Goal: Transaction & Acquisition: Purchase product/service

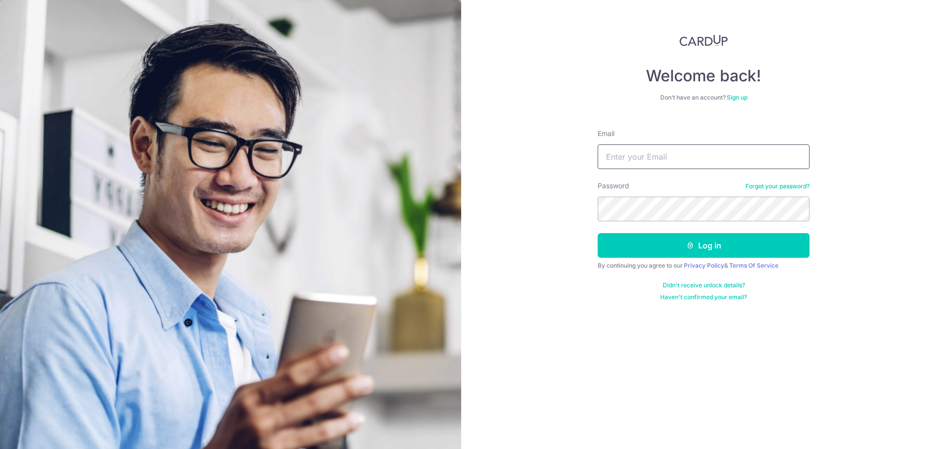
click at [632, 153] on input "Email" at bounding box center [703, 156] width 212 height 25
click at [636, 158] on input "Email" at bounding box center [703, 156] width 212 height 25
type input "648864873@qq.com"
click at [597, 233] on button "Log in" at bounding box center [703, 245] width 212 height 25
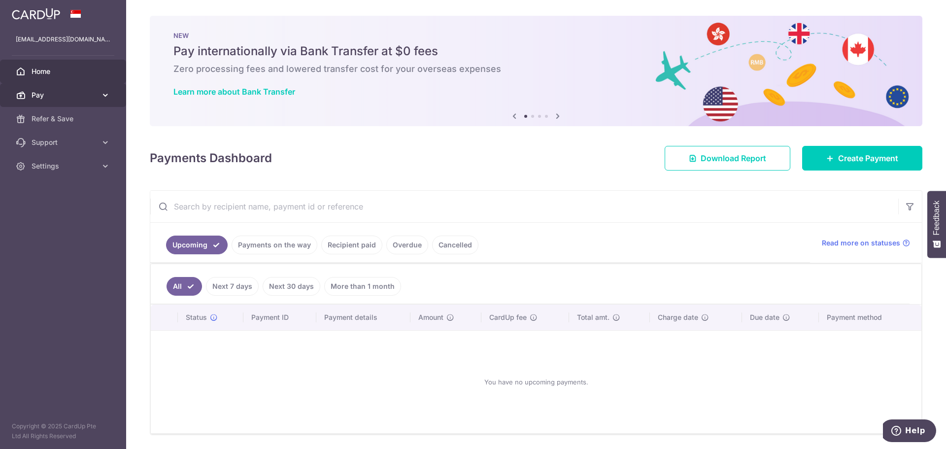
click at [98, 98] on link "Pay" at bounding box center [63, 95] width 126 height 24
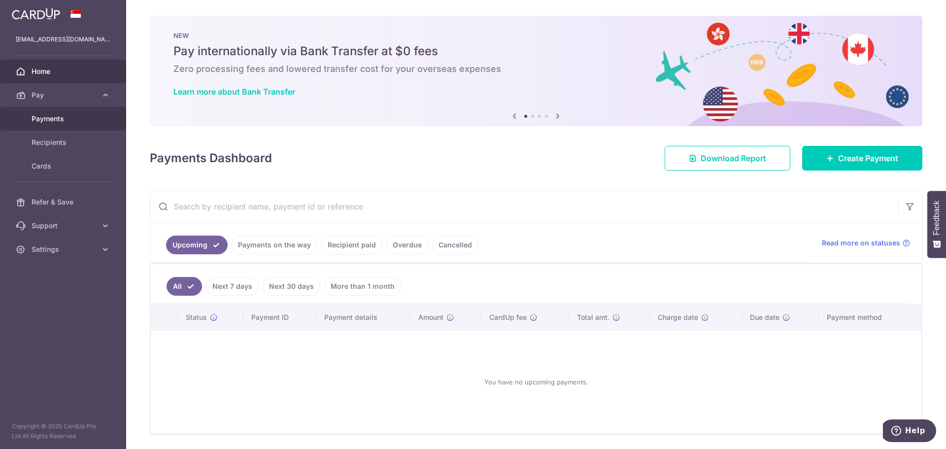
click at [78, 122] on span "Payments" at bounding box center [64, 119] width 65 height 10
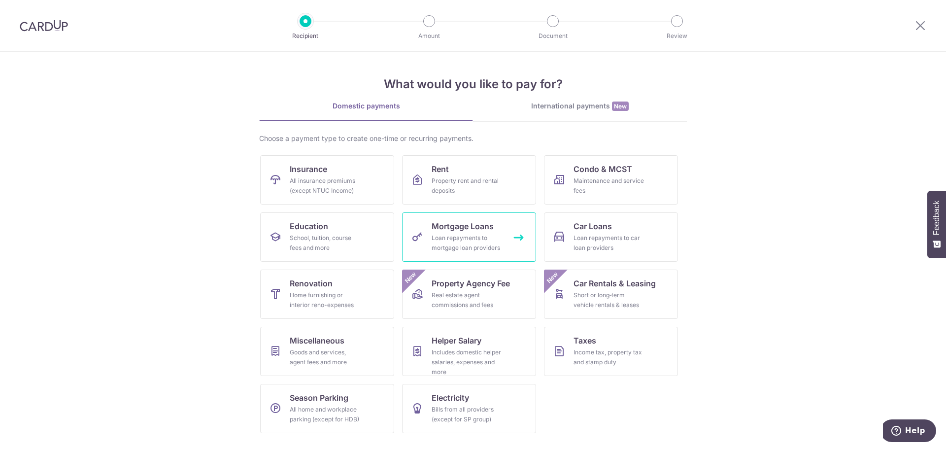
click at [487, 252] on div "Loan repayments to mortgage loan providers" at bounding box center [466, 243] width 71 height 20
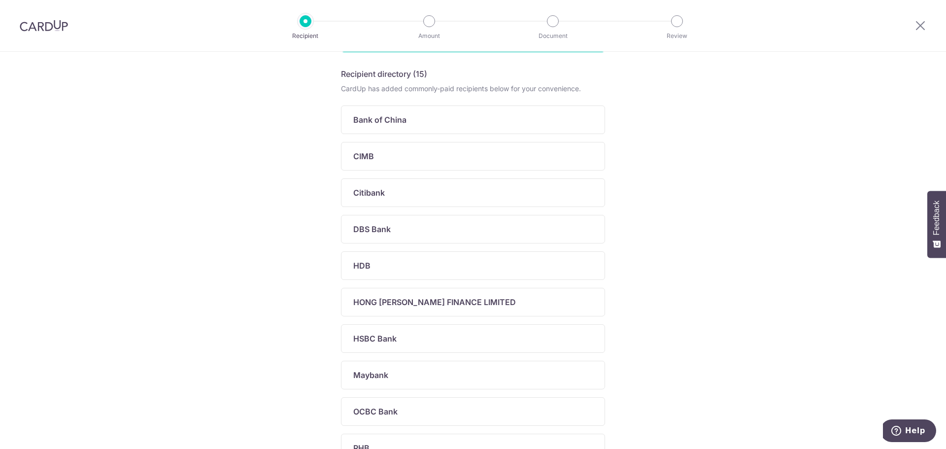
scroll to position [148, 0]
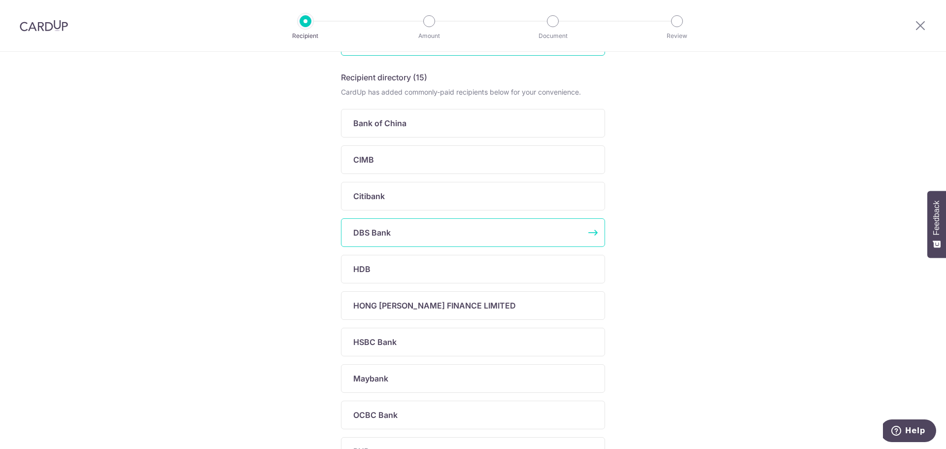
click at [476, 234] on div "DBS Bank" at bounding box center [467, 233] width 228 height 12
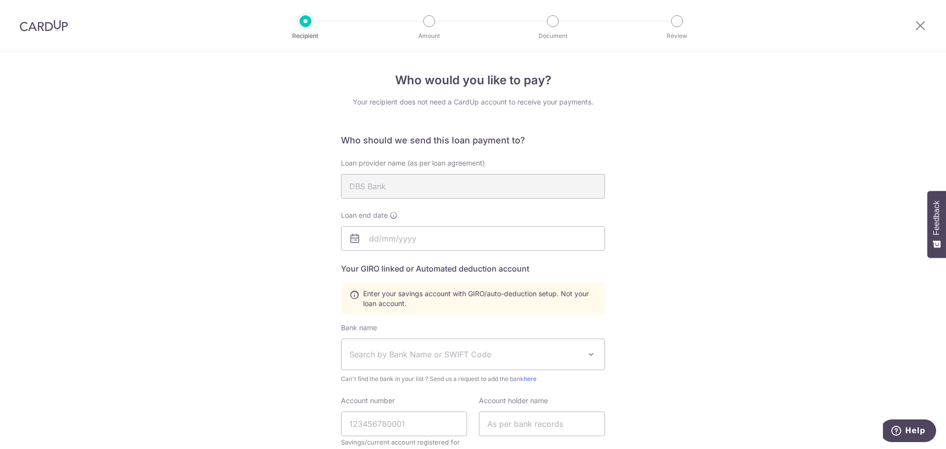
drag, startPoint x: 39, startPoint y: 22, endPoint x: 519, endPoint y: 49, distance: 480.5
click at [39, 22] on img at bounding box center [44, 26] width 48 height 12
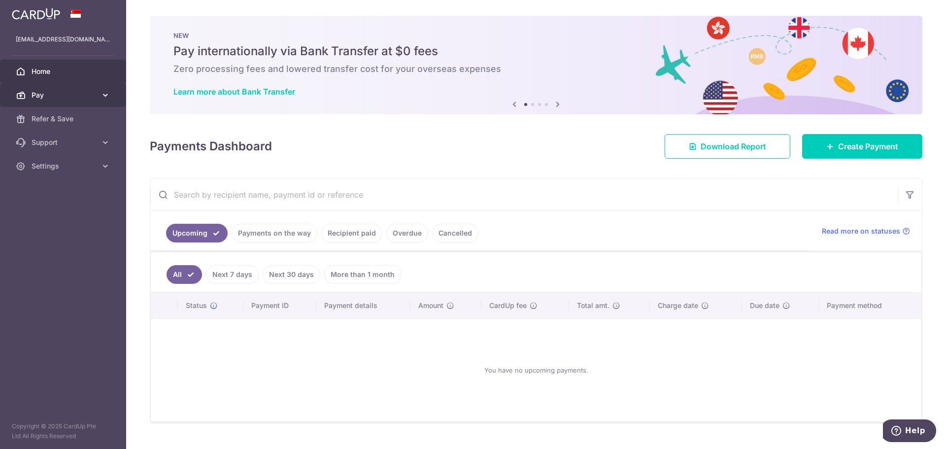
click at [75, 96] on span "Pay" at bounding box center [64, 95] width 65 height 10
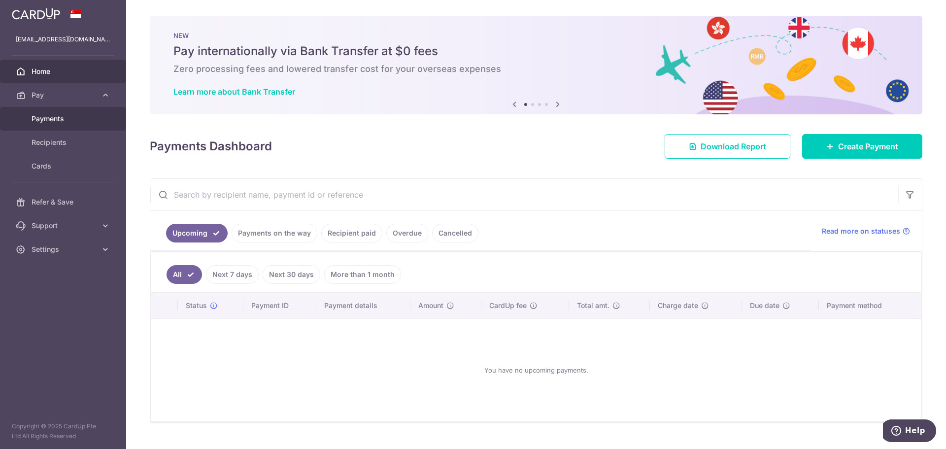
click at [90, 117] on span "Payments" at bounding box center [64, 119] width 65 height 10
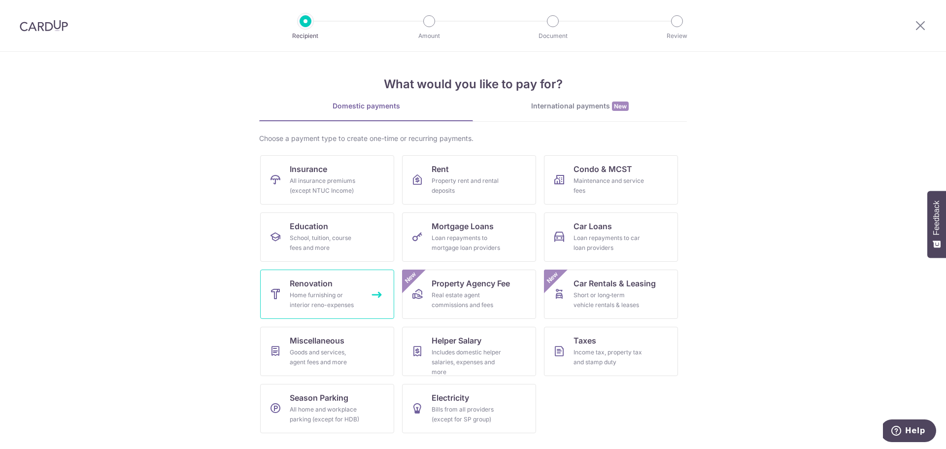
click at [352, 298] on div "Home furnishing or interior reno-expenses" at bounding box center [325, 300] width 71 height 20
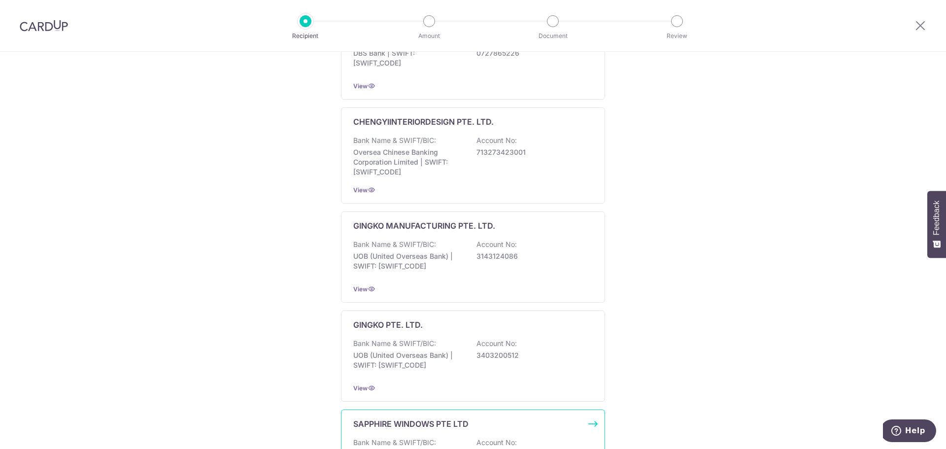
scroll to position [2, 0]
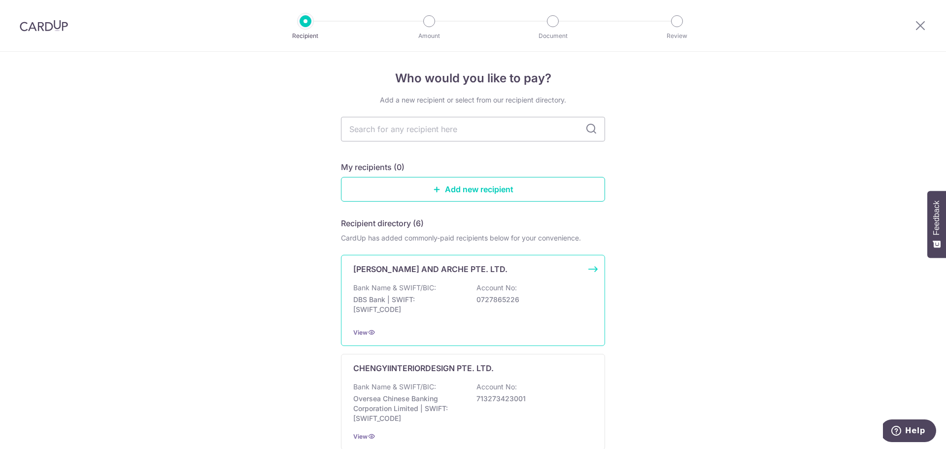
click at [430, 296] on p "DBS Bank | SWIFT: DBSSSGSGXXX" at bounding box center [408, 305] width 110 height 20
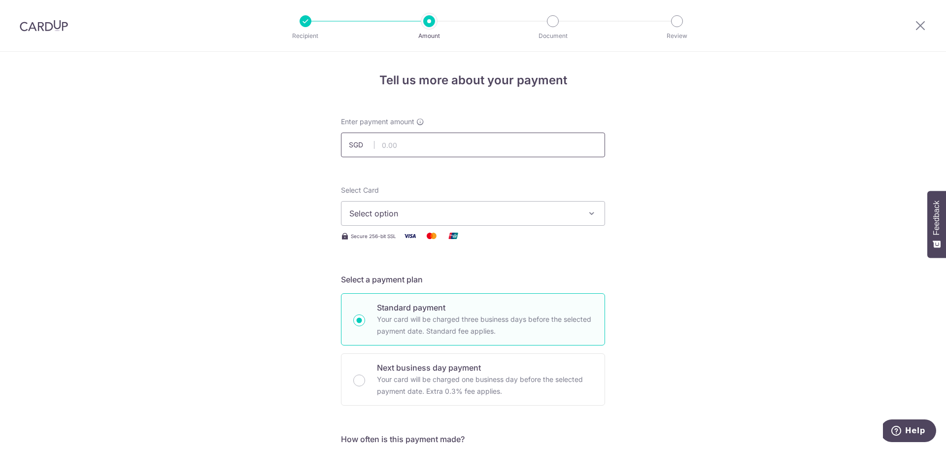
click at [481, 146] on input "text" at bounding box center [473, 144] width 264 height 25
type input "50,000.00"
click at [461, 197] on div "Select Card Select option Add credit card Your Cards **** 6382 **** 5411" at bounding box center [473, 205] width 264 height 40
click at [461, 204] on button "Select option" at bounding box center [473, 213] width 264 height 25
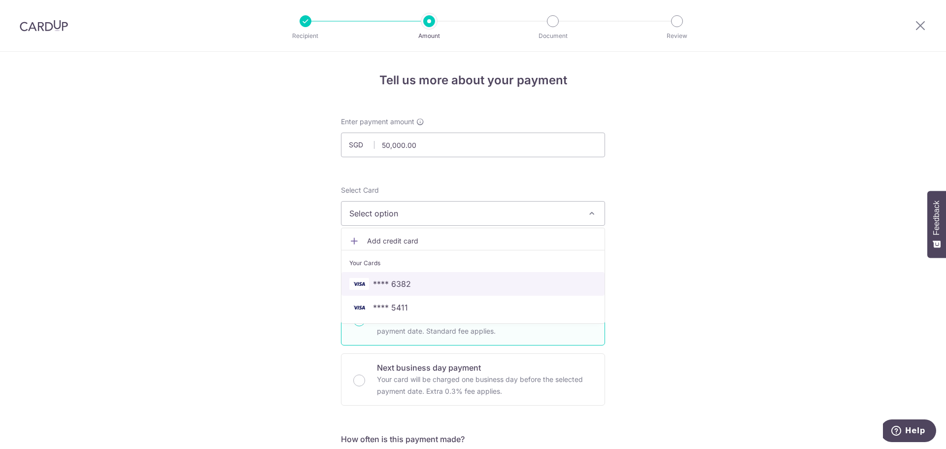
drag, startPoint x: 420, startPoint y: 291, endPoint x: 326, endPoint y: 284, distance: 93.8
click at [420, 291] on link "**** 6382" at bounding box center [472, 284] width 263 height 24
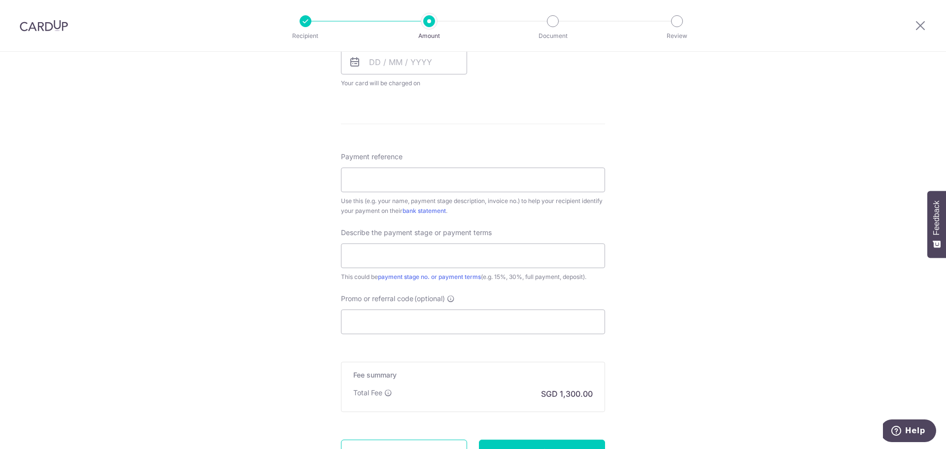
scroll to position [492, 0]
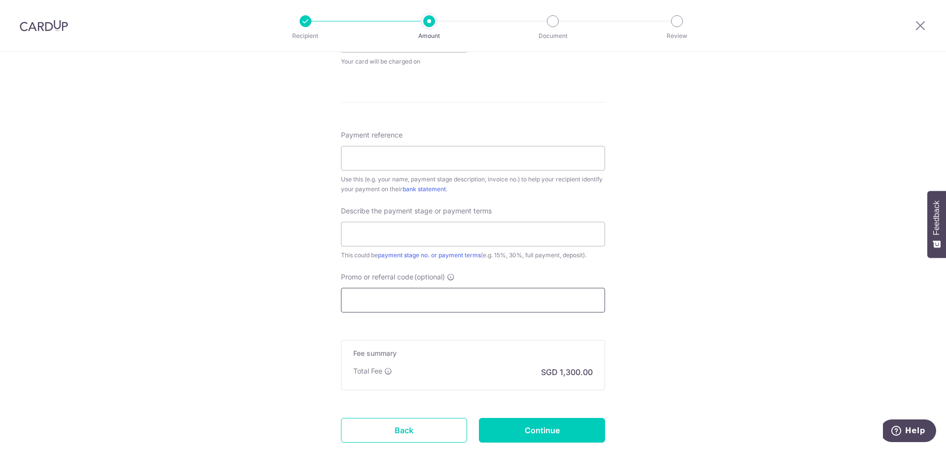
click at [428, 296] on input "Promo or referral code (optional)" at bounding box center [473, 300] width 264 height 25
paste input "MILELION"
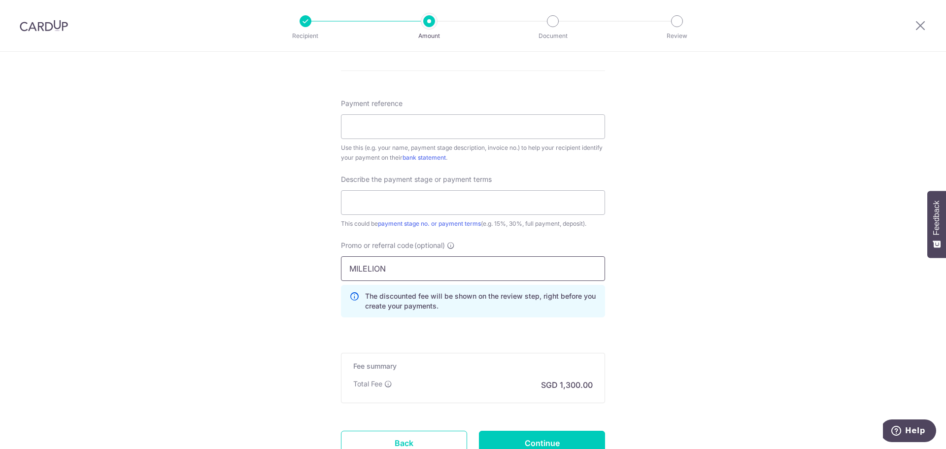
scroll to position [542, 0]
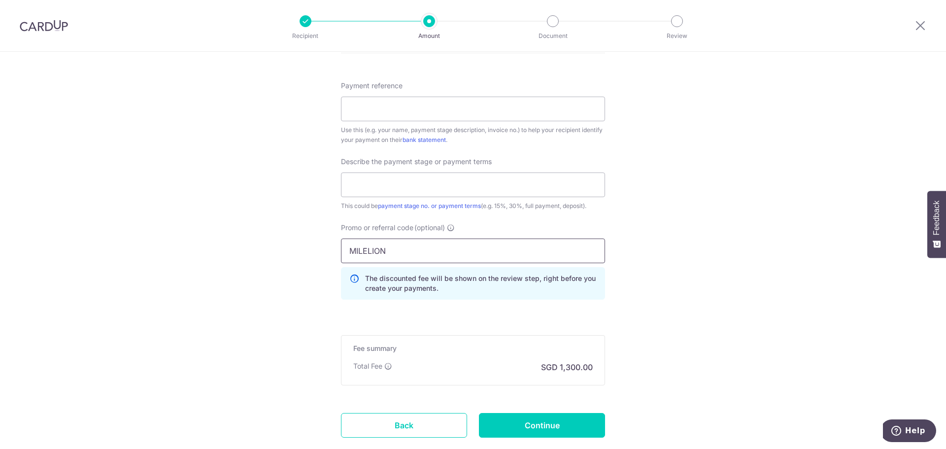
type input "MILELION"
click at [685, 245] on div "Tell us more about your payment Enter payment amount SGD 50,000.00 50000.00 Sel…" at bounding box center [473, 10] width 946 height 1001
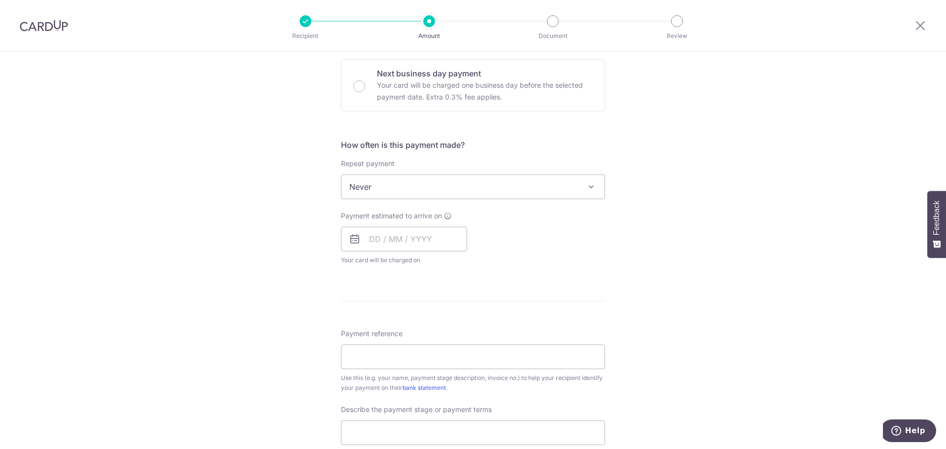
scroll to position [295, 0]
click at [441, 238] on input "text" at bounding box center [404, 237] width 126 height 25
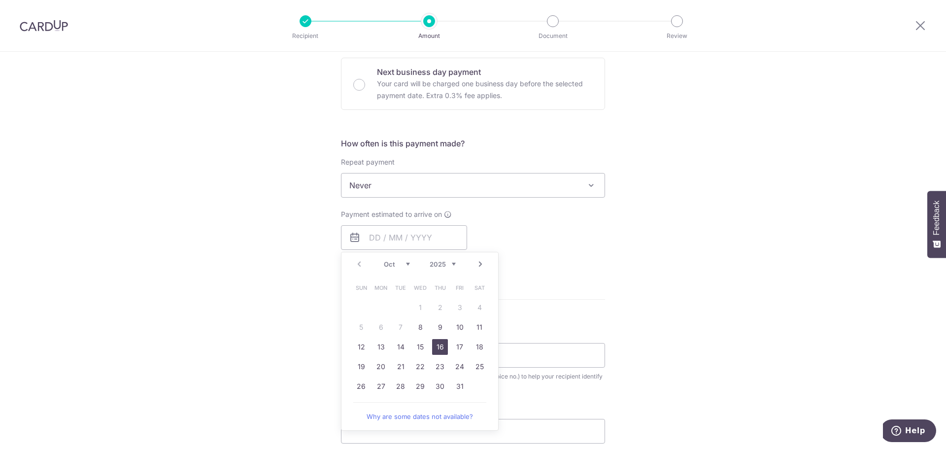
drag, startPoint x: 435, startPoint y: 349, endPoint x: 540, endPoint y: 320, distance: 108.2
click at [435, 349] on link "16" at bounding box center [440, 347] width 16 height 16
type input "16/10/2025"
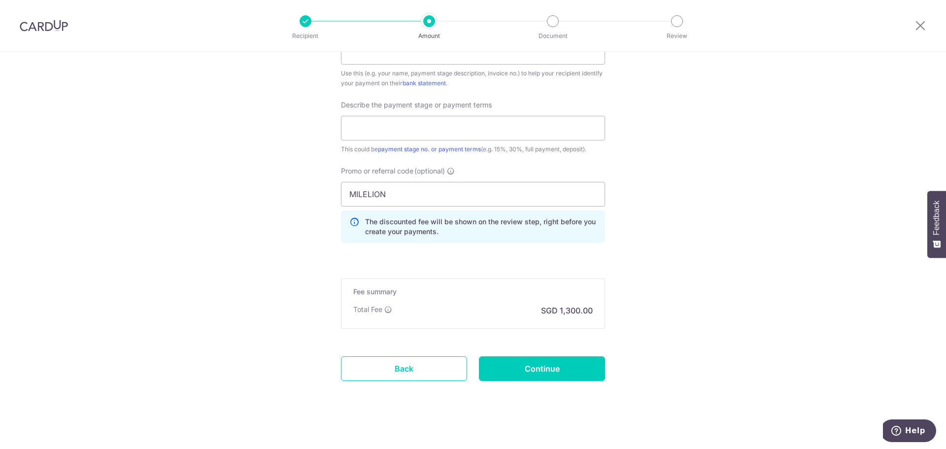
scroll to position [640, 0]
click at [571, 369] on input "Continue" at bounding box center [542, 367] width 126 height 25
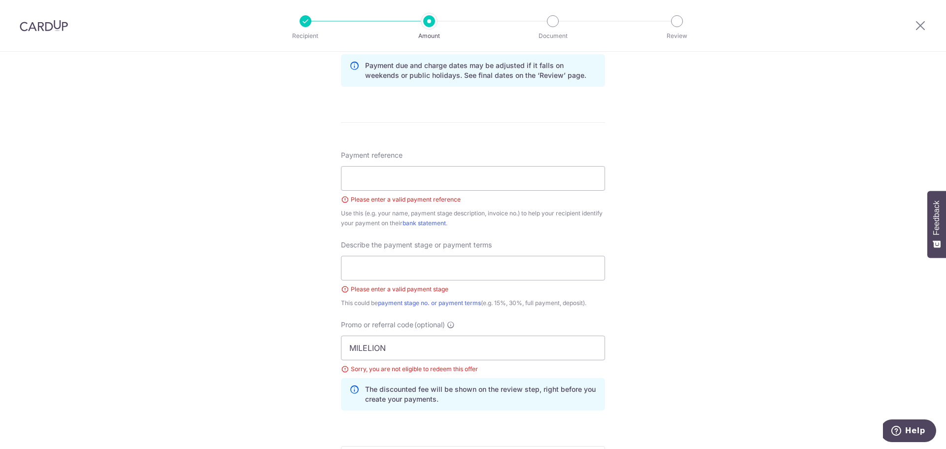
scroll to position [508, 0]
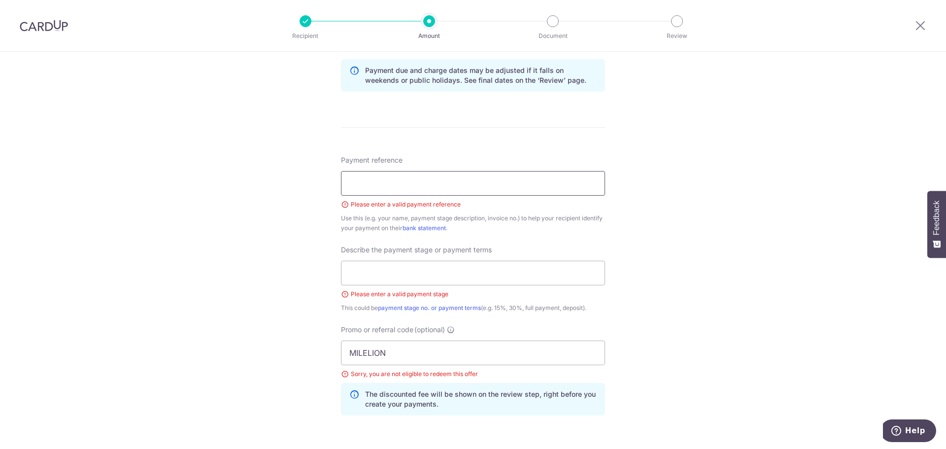
click at [459, 182] on input "Payment reference" at bounding box center [473, 183] width 264 height 25
type input "dfd"
click at [414, 273] on input "text" at bounding box center [473, 273] width 264 height 25
type input "sdd"
click at [728, 319] on div "Tell us more about your payment Enter payment amount SGD 50,000.00 50000.00 Sel…" at bounding box center [473, 85] width 946 height 1083
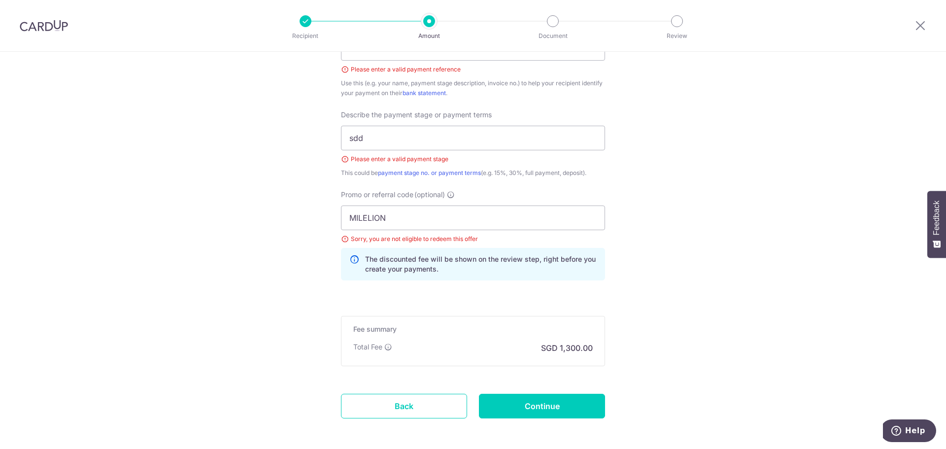
scroll to position [656, 0]
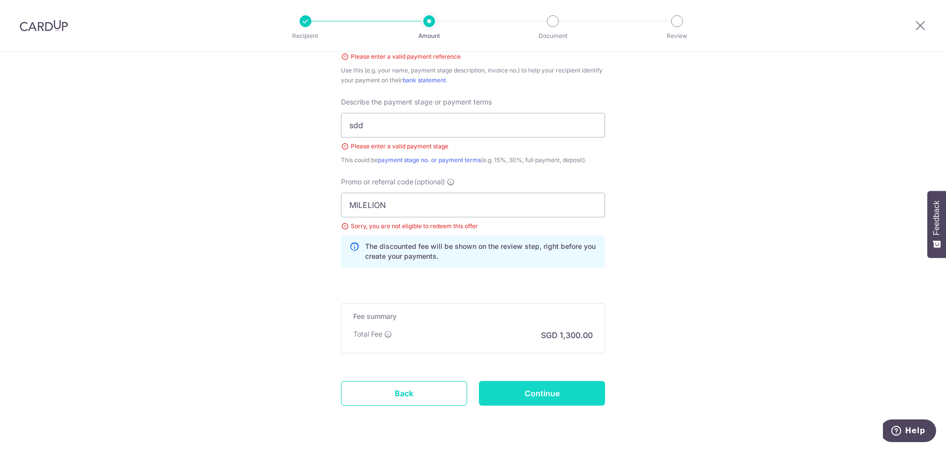
click at [498, 402] on input "Continue" at bounding box center [542, 393] width 126 height 25
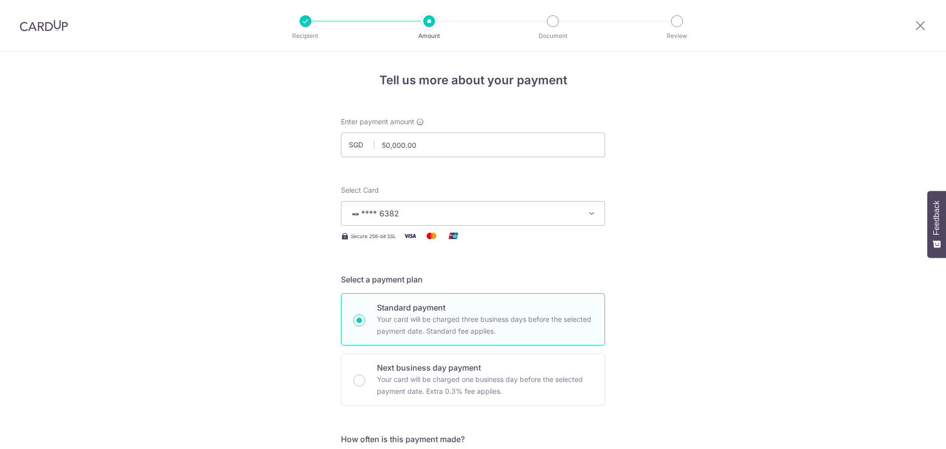
scroll to position [658, 0]
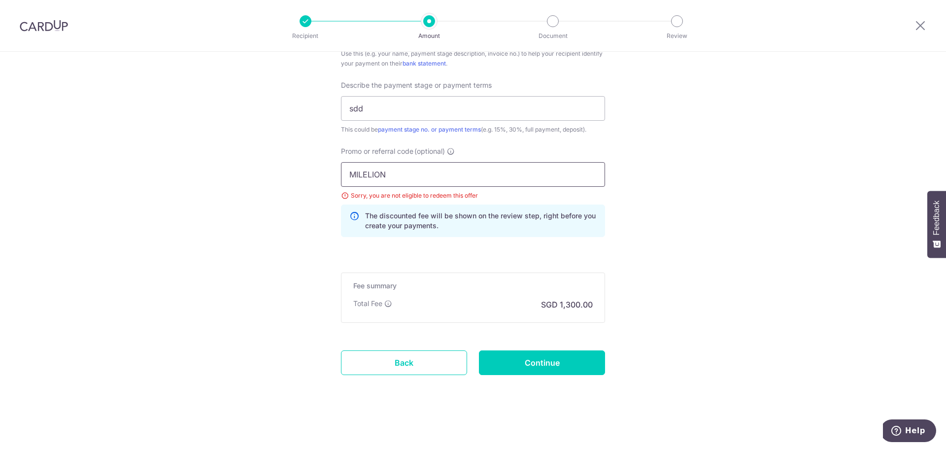
drag, startPoint x: 415, startPoint y: 177, endPoint x: 303, endPoint y: 174, distance: 111.3
paste input "OFF225"
type input "OFF225"
click at [530, 357] on input "Continue" at bounding box center [542, 362] width 126 height 25
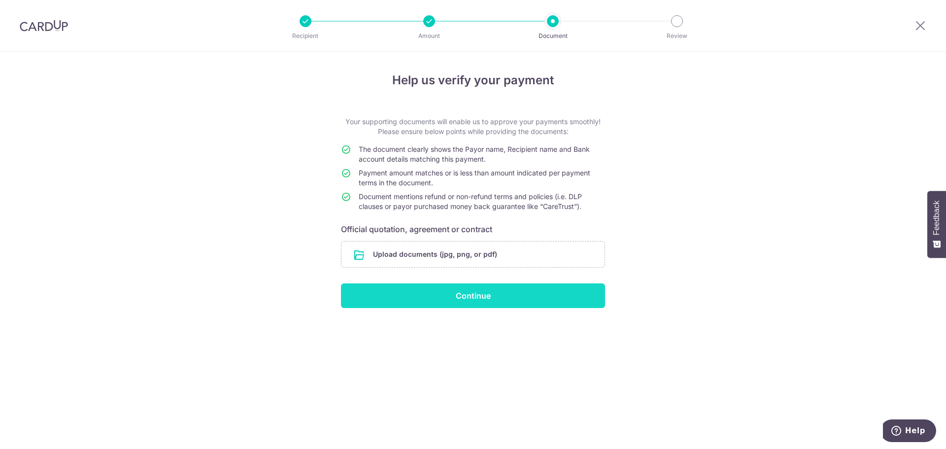
click at [469, 300] on input "Continue" at bounding box center [473, 295] width 264 height 25
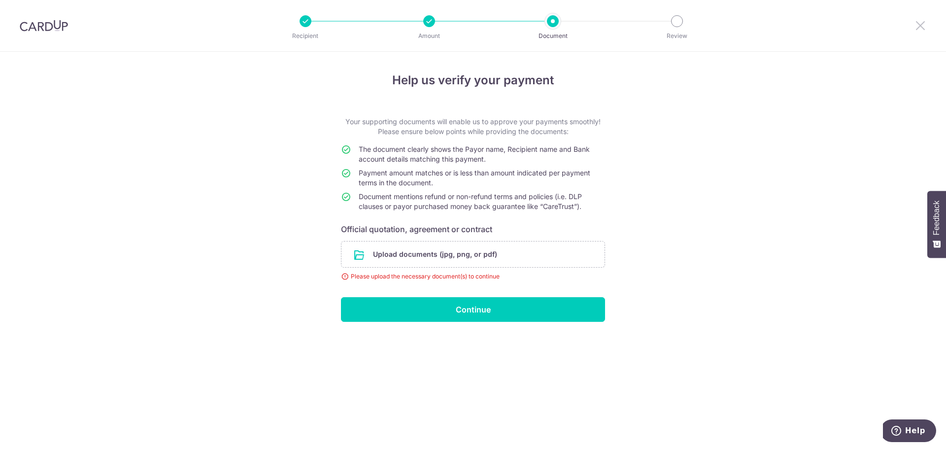
click at [923, 24] on icon at bounding box center [920, 25] width 12 height 12
